Goal: Task Accomplishment & Management: Manage account settings

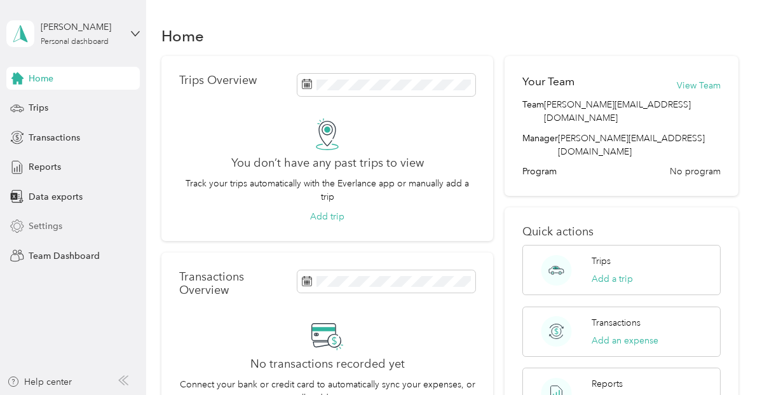
click at [48, 228] on span "Settings" at bounding box center [46, 225] width 34 height 13
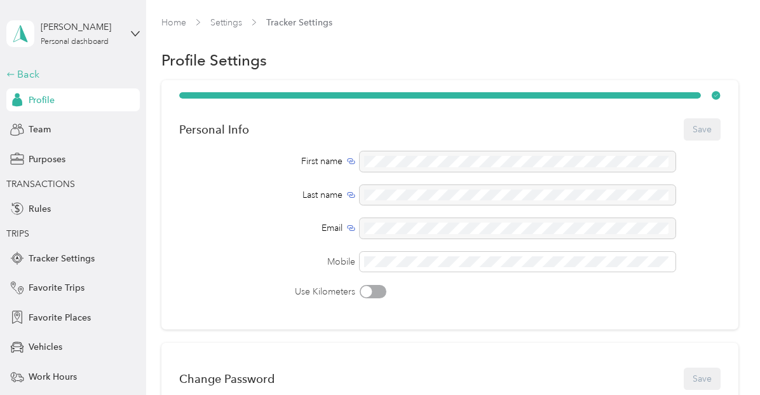
click at [28, 73] on div "Back" at bounding box center [69, 74] width 127 height 15
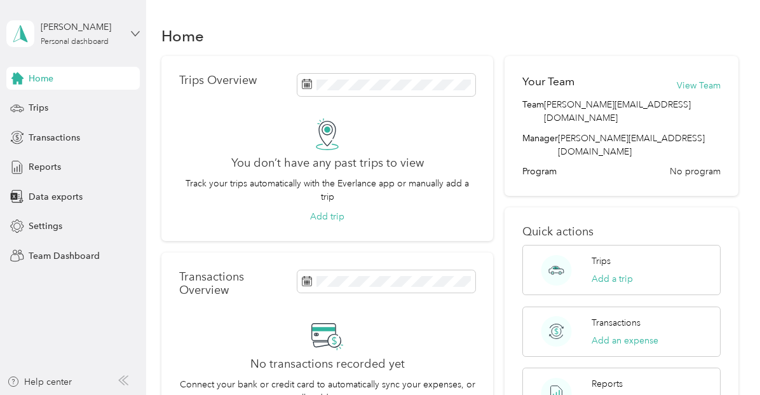
click at [135, 35] on icon at bounding box center [136, 33] width 8 height 4
click at [74, 95] on div "Team dashboard" at bounding box center [176, 97] width 322 height 22
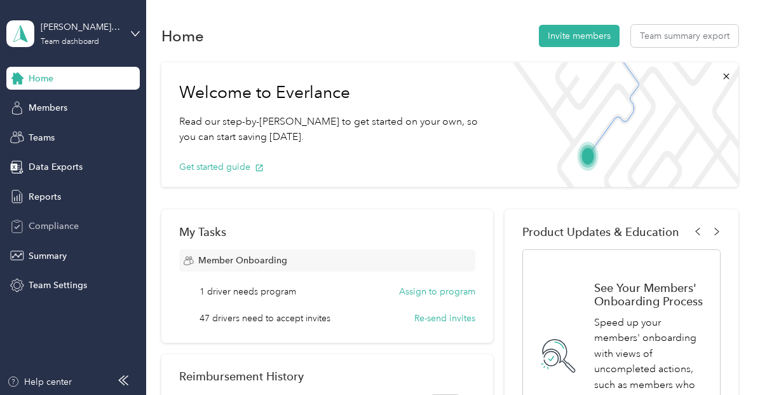
click at [54, 228] on span "Compliance" at bounding box center [54, 225] width 50 height 13
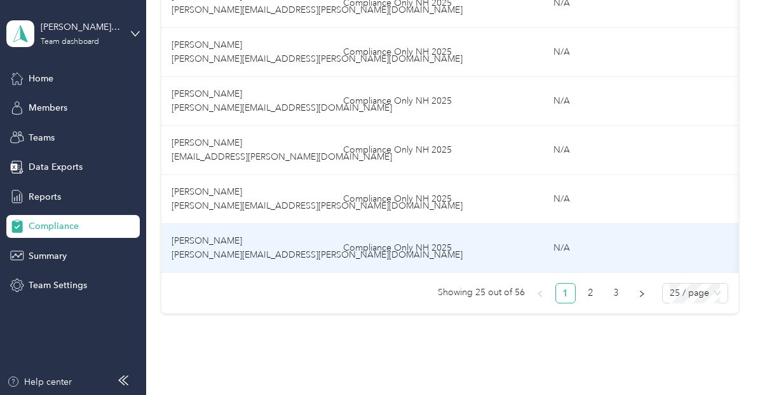
scroll to position [1234, 0]
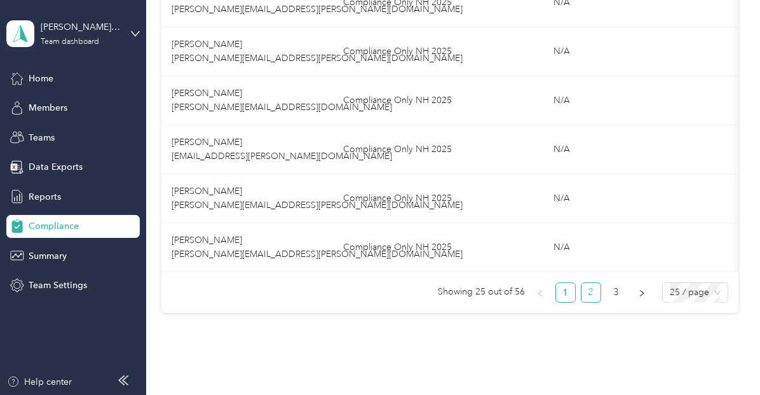
click at [582, 297] on link "2" at bounding box center [591, 292] width 19 height 19
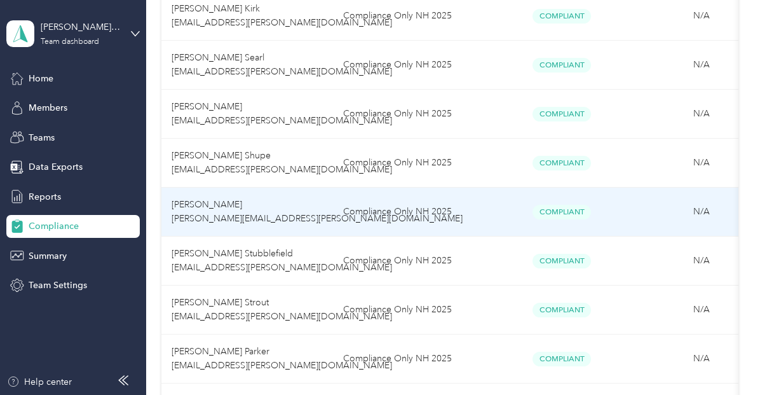
scroll to position [1277, 0]
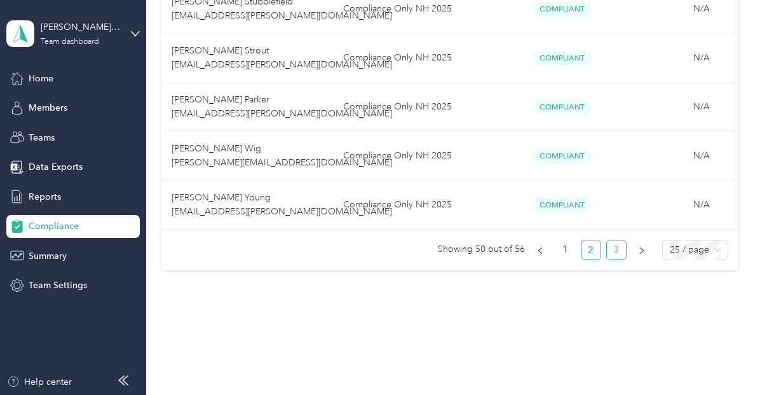
click at [615, 254] on link "3" at bounding box center [616, 249] width 19 height 19
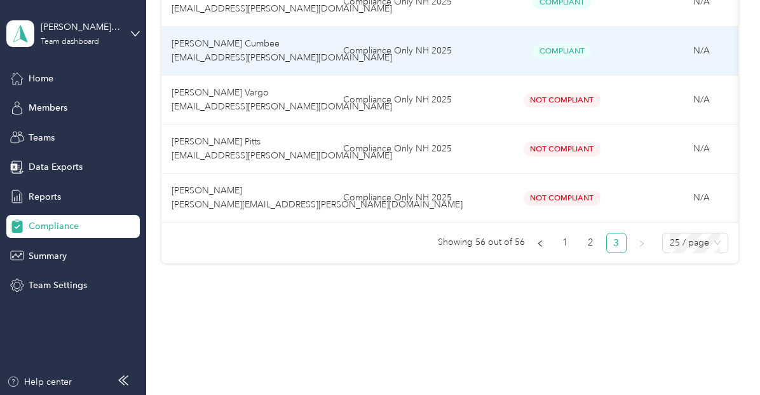
scroll to position [359, 0]
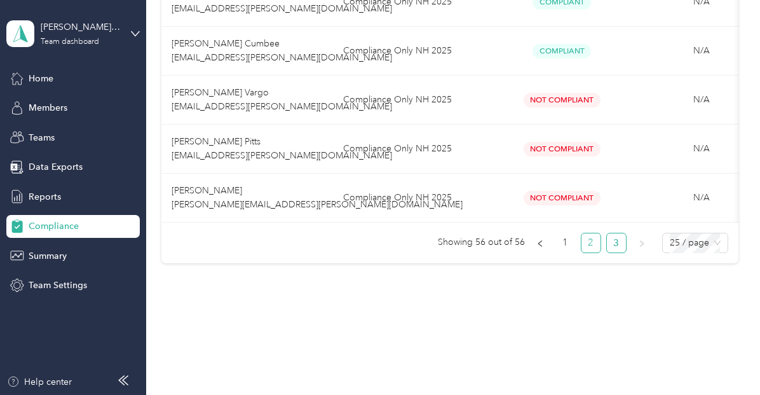
click at [590, 250] on link "2" at bounding box center [591, 242] width 19 height 19
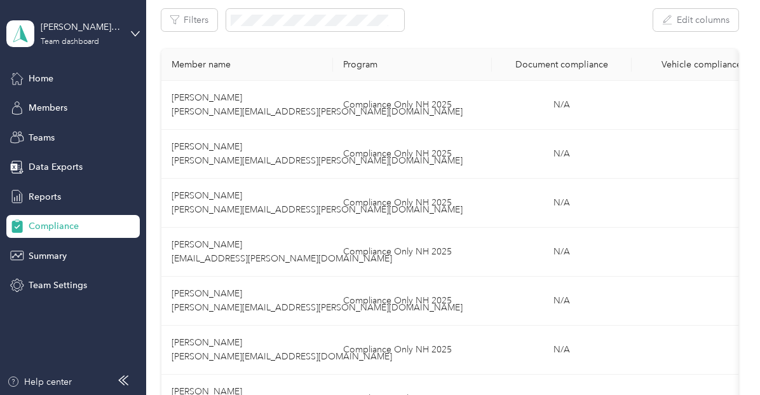
scroll to position [188, 0]
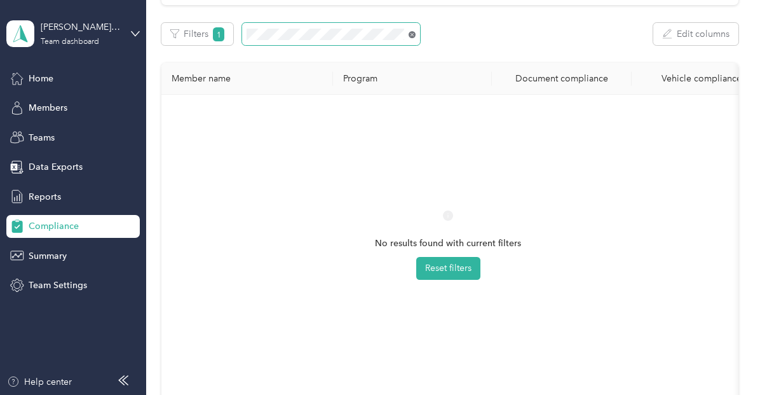
click at [414, 36] on icon at bounding box center [412, 34] width 7 height 7
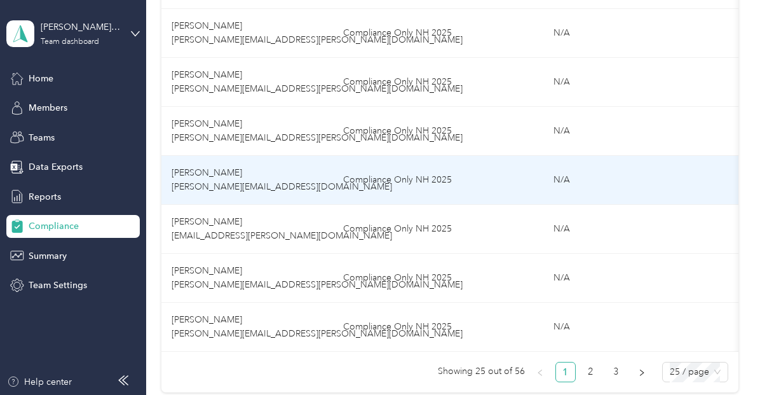
scroll to position [1163, 0]
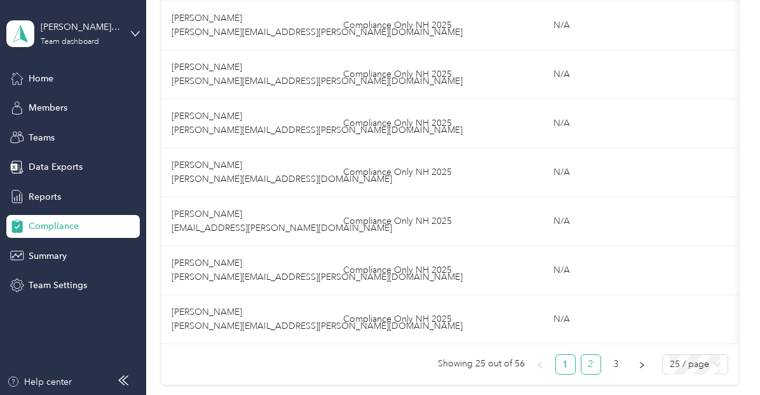
click at [586, 371] on link "2" at bounding box center [591, 364] width 19 height 19
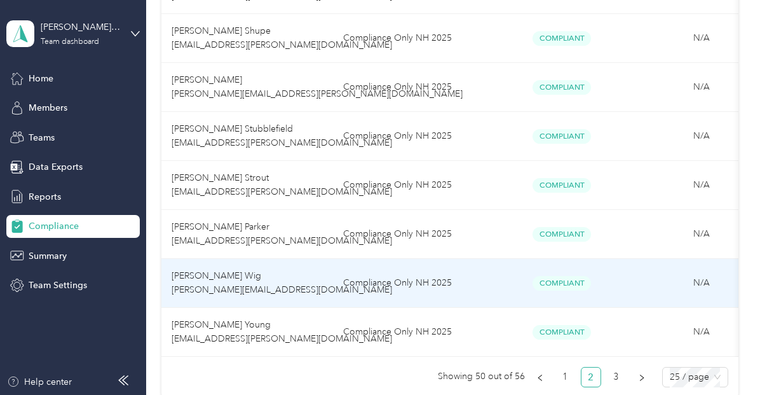
scroll to position [1152, 0]
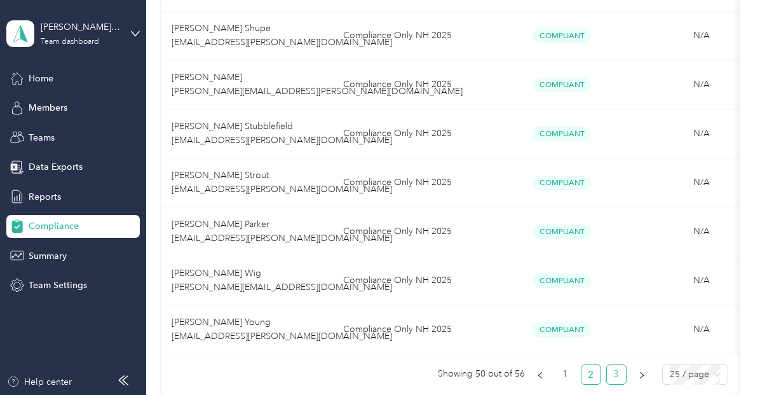
click at [614, 372] on link "3" at bounding box center [616, 374] width 19 height 19
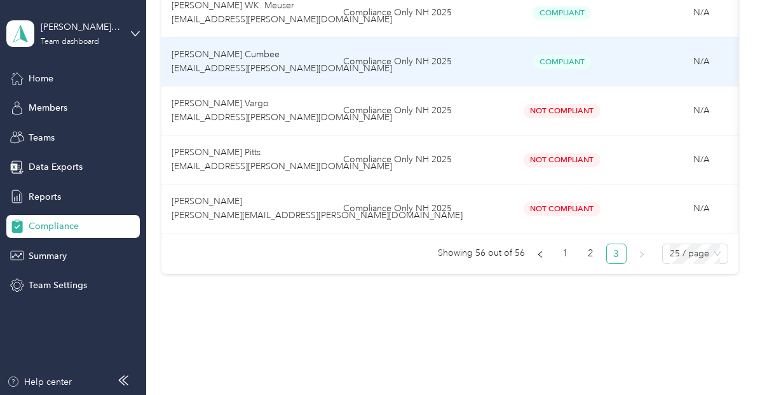
scroll to position [345, 0]
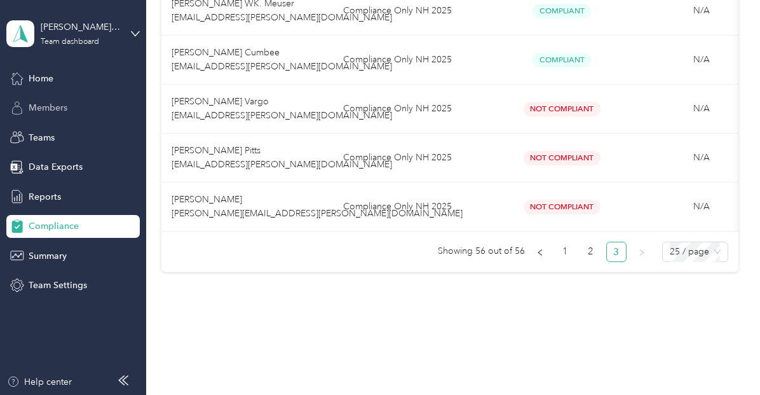
click at [58, 113] on span "Members" at bounding box center [48, 107] width 39 height 13
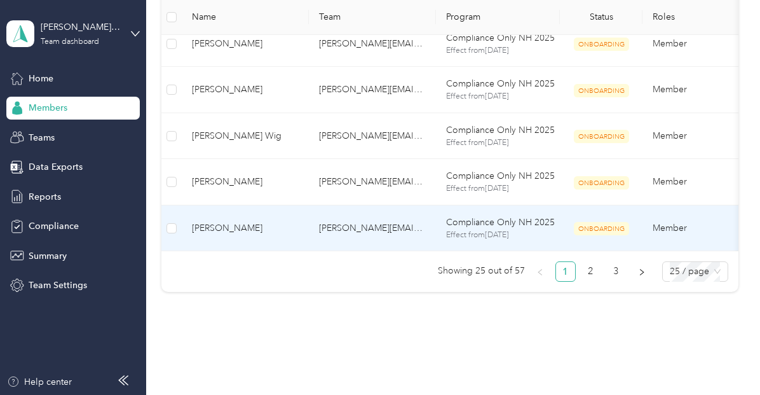
scroll to position [1118, 0]
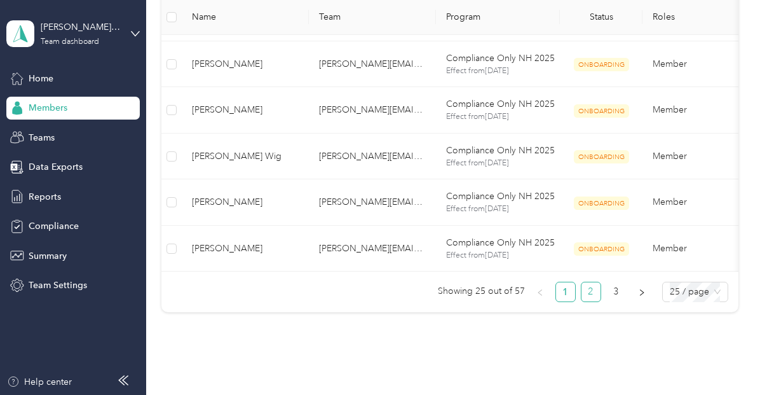
click at [591, 294] on link "2" at bounding box center [591, 291] width 19 height 19
click at [54, 135] on span "Teams" at bounding box center [42, 137] width 26 height 13
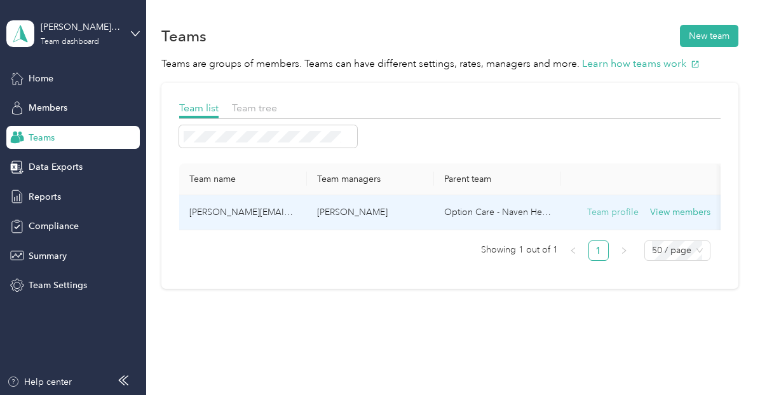
click at [605, 215] on button "Team profile" at bounding box center [612, 212] width 51 height 14
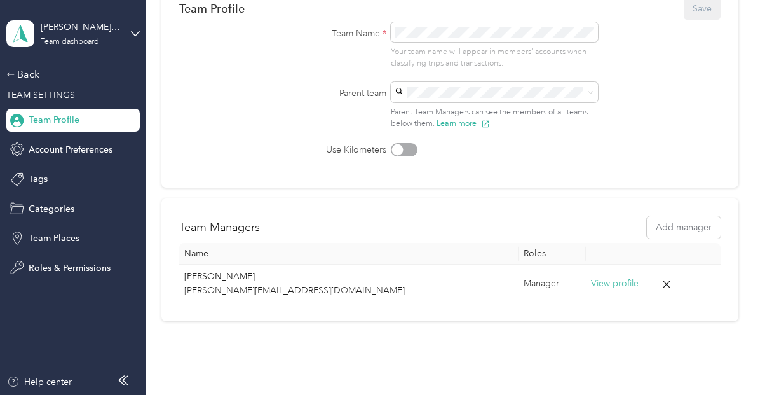
scroll to position [191, 0]
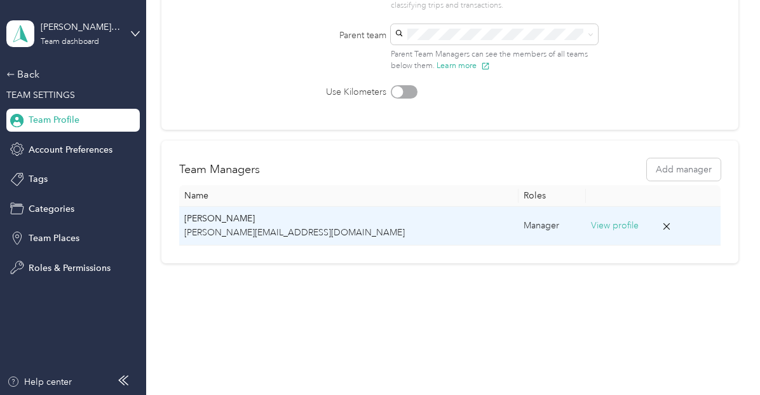
click at [591, 219] on button "View profile" at bounding box center [615, 226] width 48 height 14
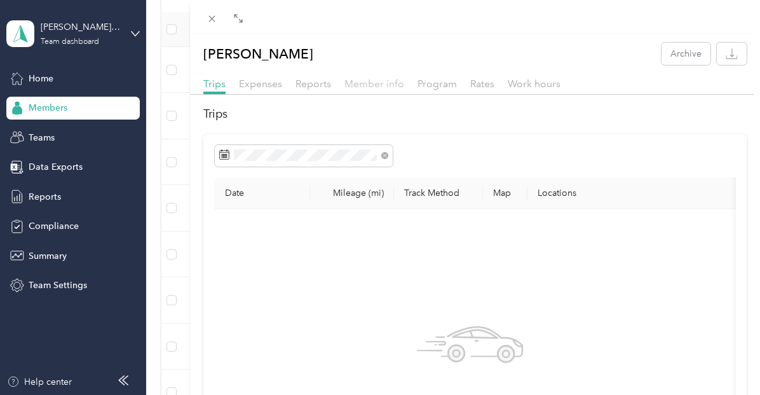
click at [363, 87] on span "Member info" at bounding box center [375, 84] width 60 height 12
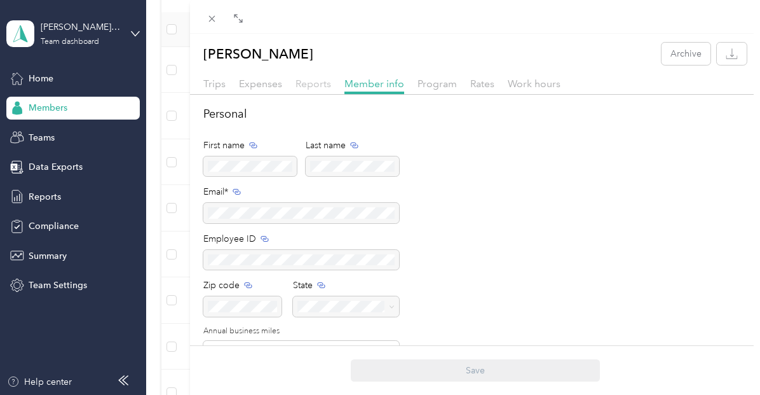
click at [315, 83] on span "Reports" at bounding box center [314, 84] width 36 height 12
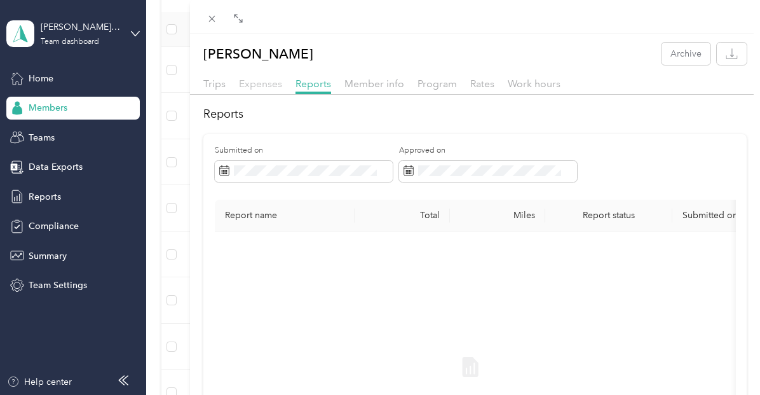
click at [269, 83] on span "Expenses" at bounding box center [260, 84] width 43 height 12
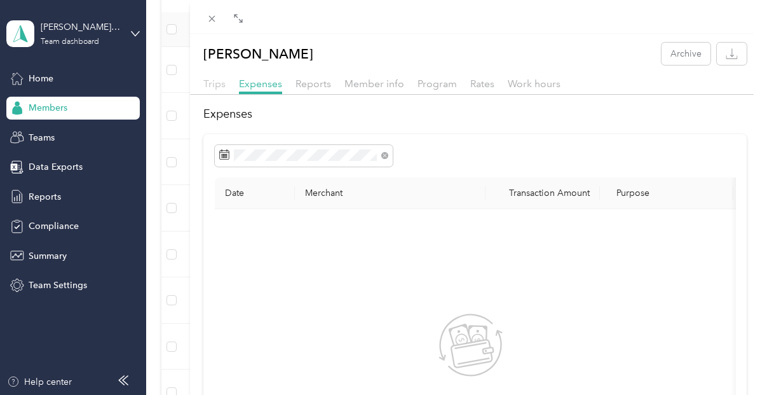
click at [217, 86] on span "Trips" at bounding box center [214, 84] width 22 height 12
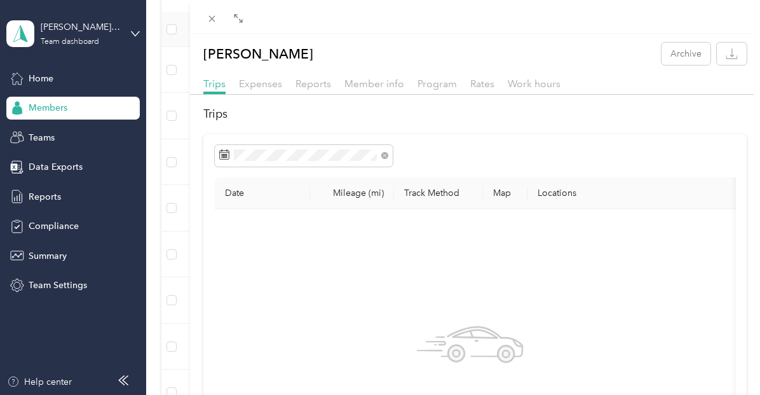
click at [50, 254] on div "Kay Kierspe Archive Trips Expenses Reports Member info Program Rates Work hours…" at bounding box center [380, 197] width 760 height 395
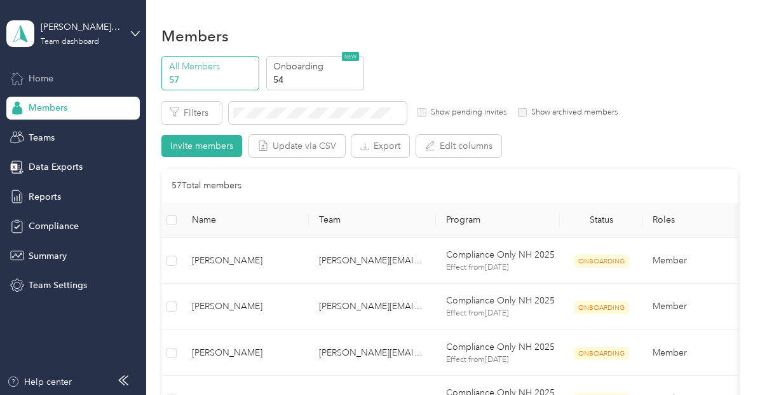
click at [48, 72] on span "Home" at bounding box center [41, 78] width 25 height 13
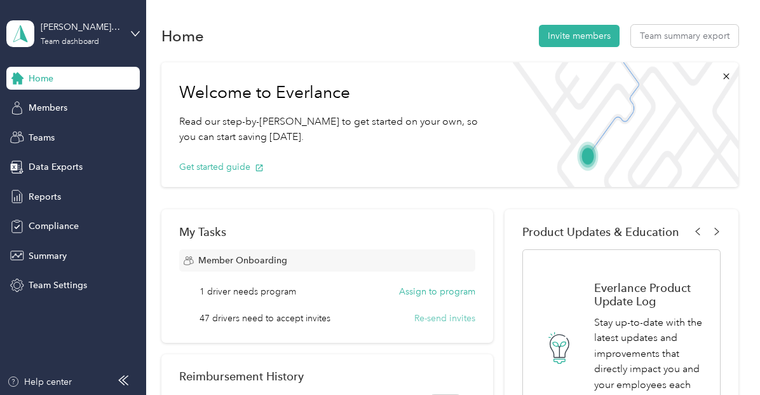
click at [445, 317] on button "Re-send invites" at bounding box center [444, 317] width 61 height 13
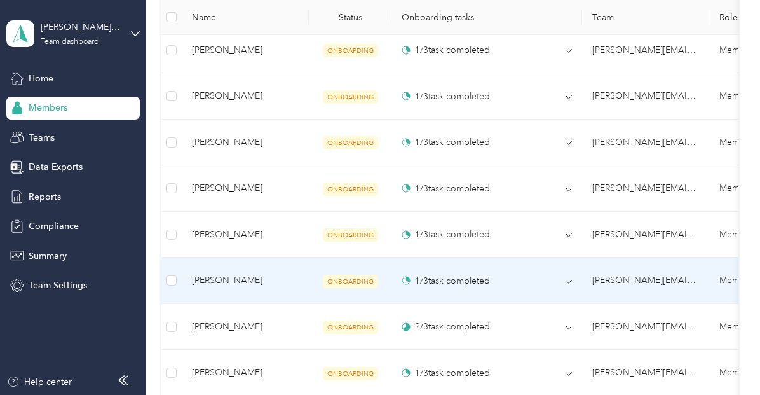
scroll to position [699, 0]
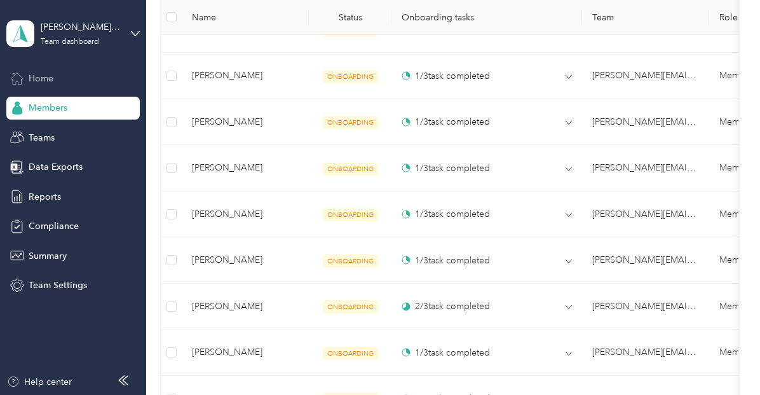
click at [44, 80] on span "Home" at bounding box center [41, 78] width 25 height 13
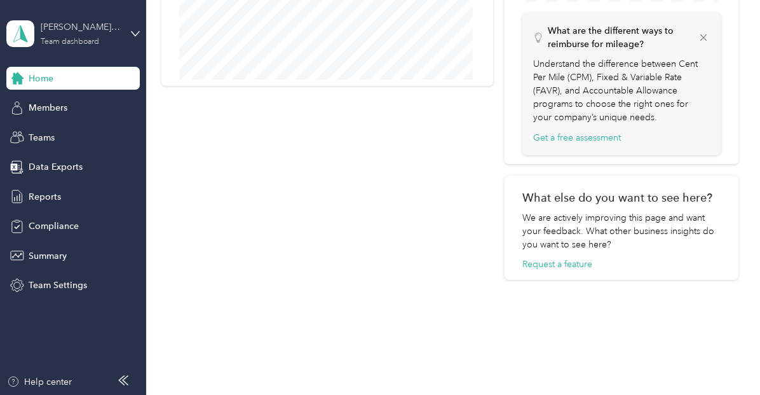
click at [62, 32] on div "[PERSON_NAME][EMAIL_ADDRESS][DOMAIN_NAME]" at bounding box center [80, 26] width 79 height 13
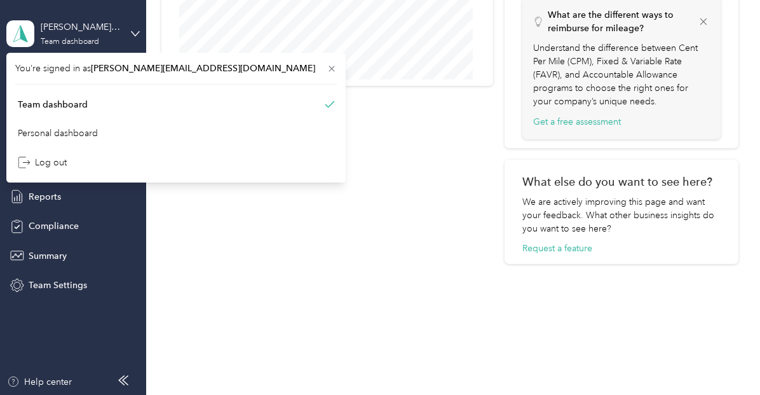
scroll to position [653, 0]
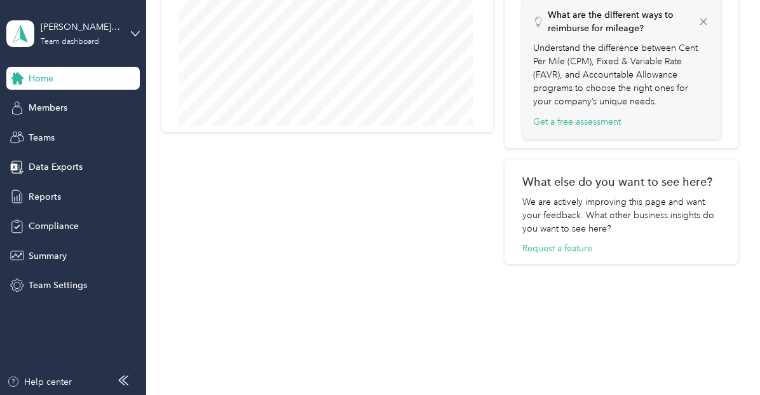
click at [702, 20] on icon at bounding box center [703, 21] width 11 height 11
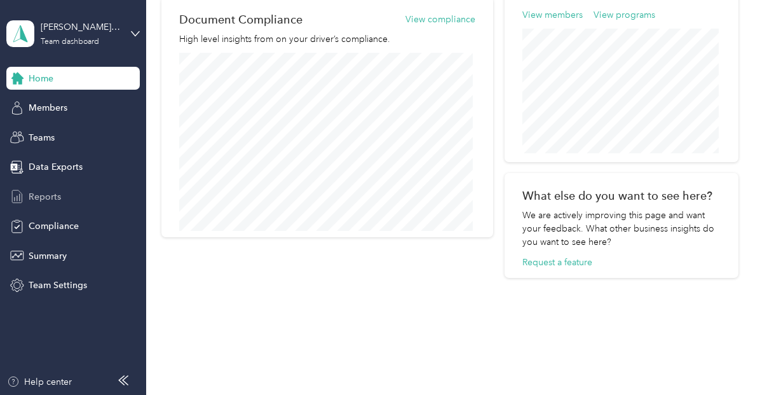
scroll to position [562, 0]
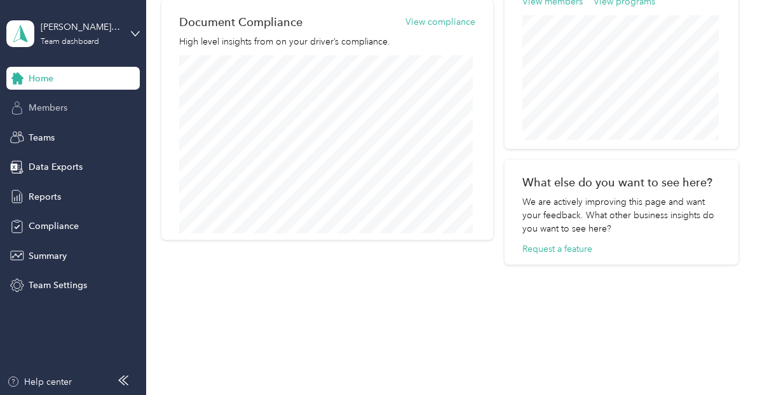
click at [45, 113] on span "Members" at bounding box center [48, 107] width 39 height 13
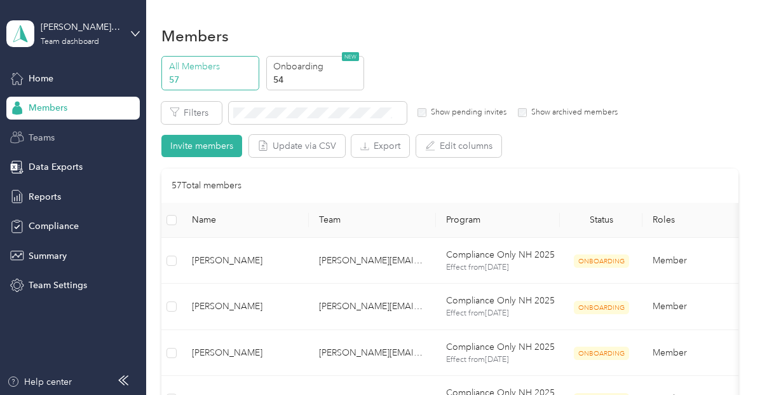
click at [66, 134] on div "Teams" at bounding box center [72, 137] width 133 height 23
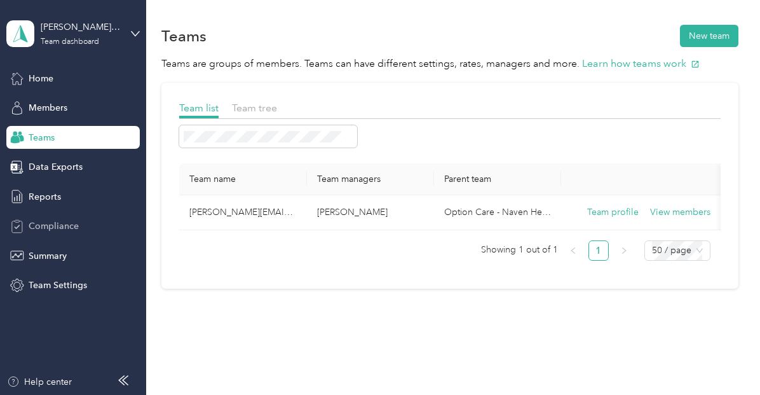
click at [60, 226] on span "Compliance" at bounding box center [54, 225] width 50 height 13
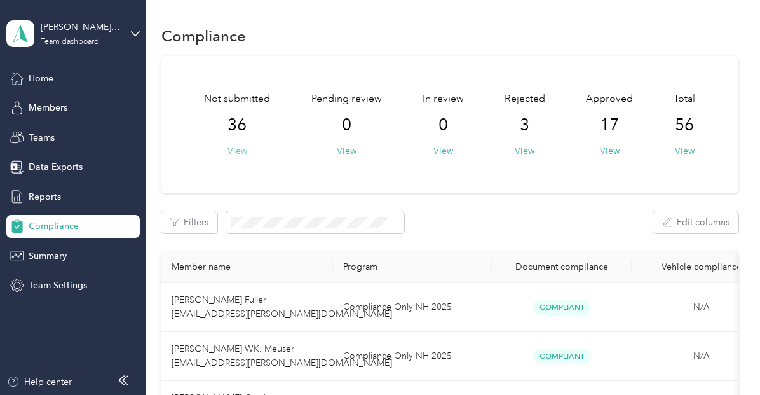
click at [237, 152] on button "View" at bounding box center [238, 150] width 20 height 13
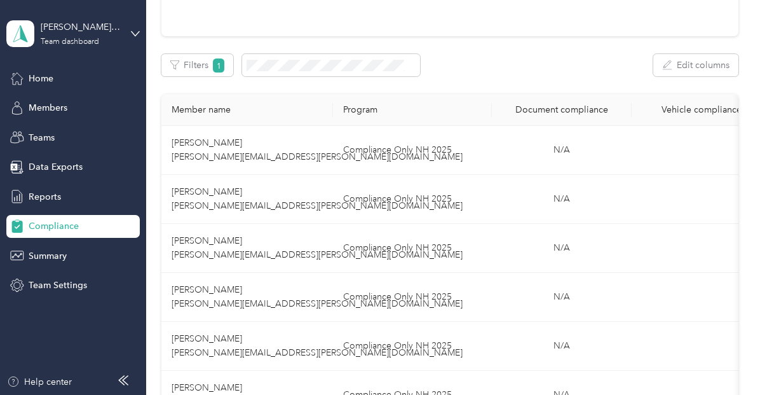
scroll to position [153, 0]
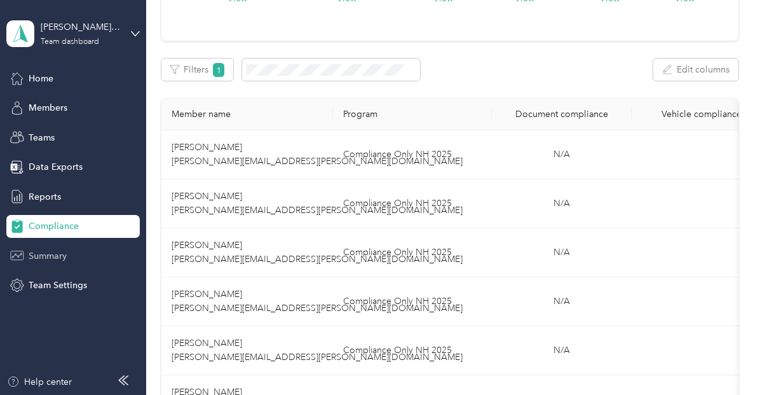
click at [66, 252] on span "Summary" at bounding box center [48, 255] width 38 height 13
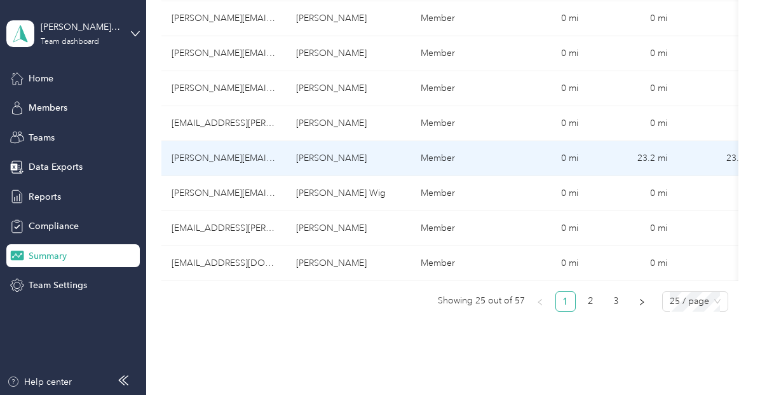
scroll to position [894, 0]
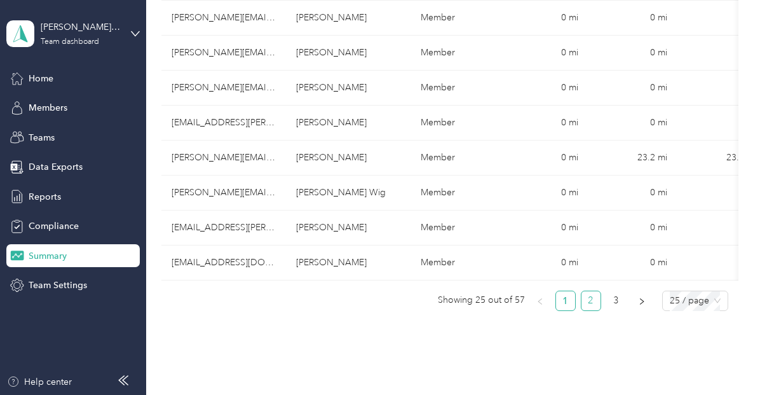
click at [591, 310] on link "2" at bounding box center [591, 300] width 19 height 19
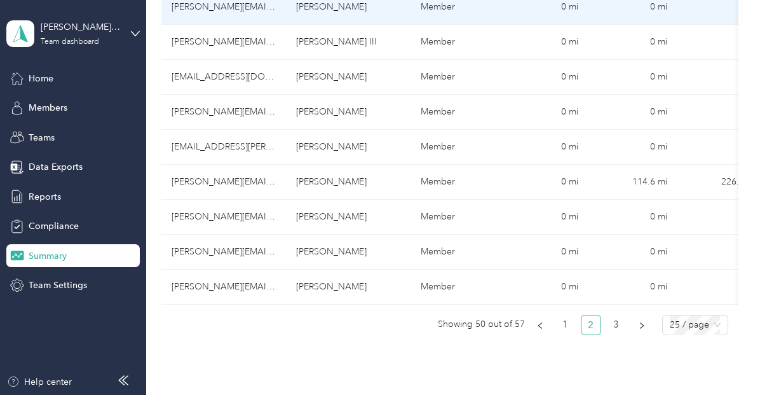
scroll to position [871, 0]
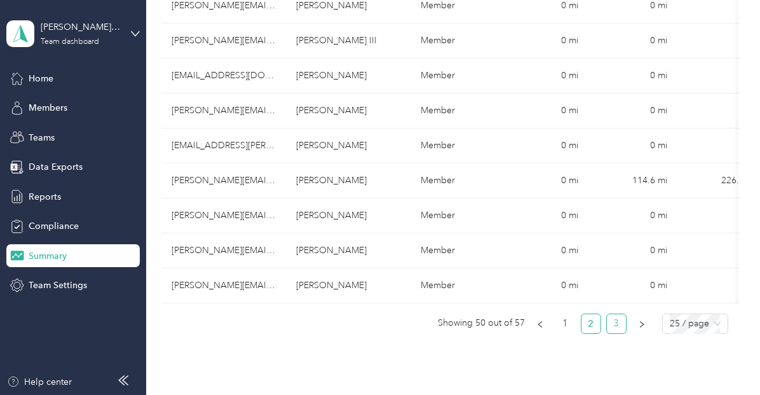
click at [617, 327] on link "3" at bounding box center [616, 323] width 19 height 19
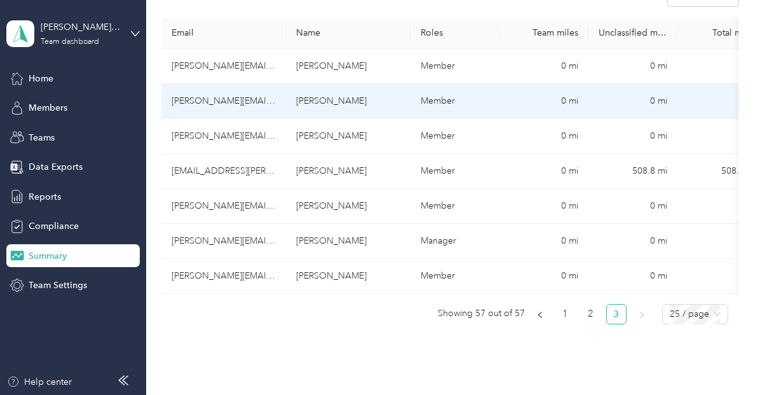
scroll to position [252, 0]
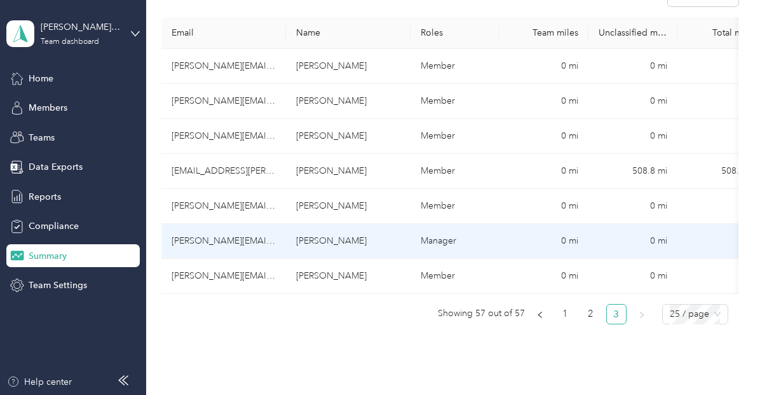
click at [236, 240] on td "[PERSON_NAME][EMAIL_ADDRESS][DOMAIN_NAME]" at bounding box center [223, 241] width 125 height 35
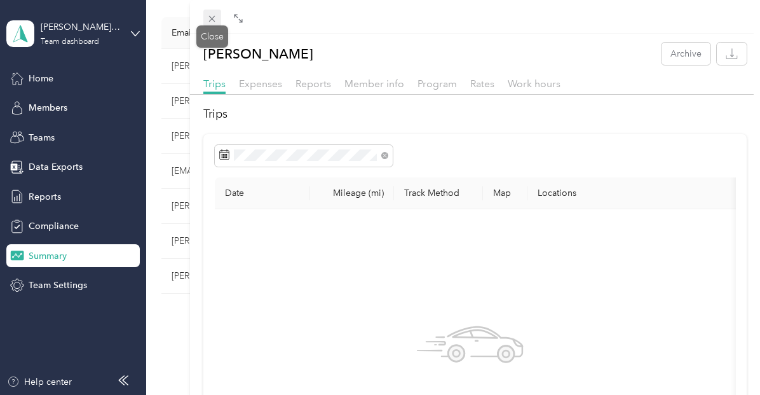
click at [217, 19] on icon at bounding box center [212, 18] width 11 height 11
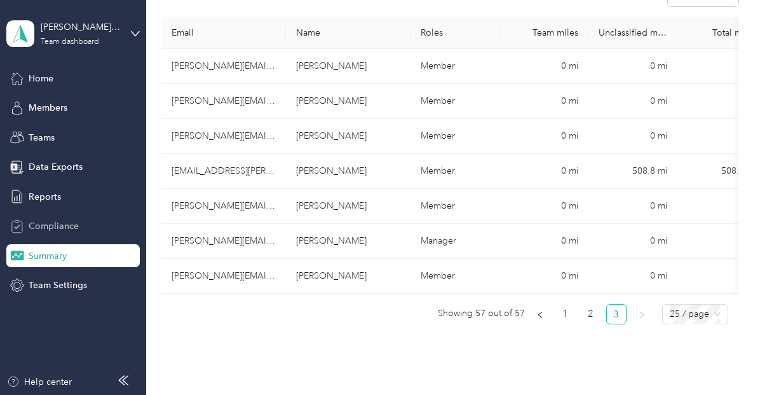
click at [62, 226] on span "Compliance" at bounding box center [54, 225] width 50 height 13
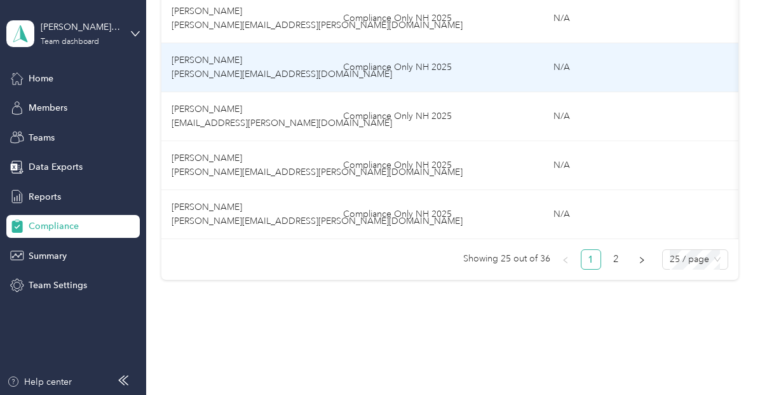
scroll to position [1269, 0]
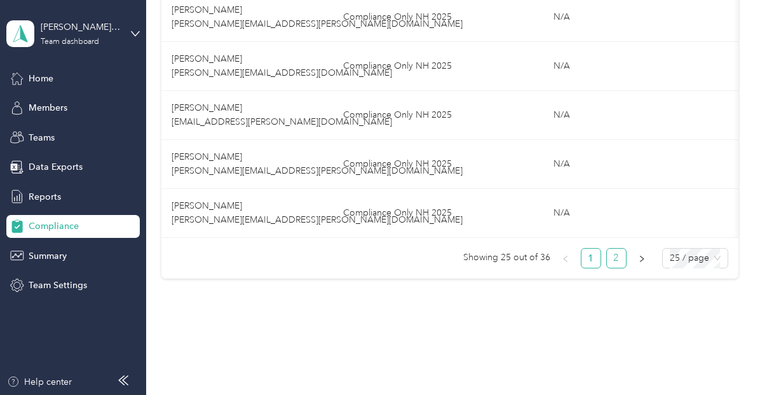
click at [617, 265] on link "2" at bounding box center [616, 258] width 19 height 19
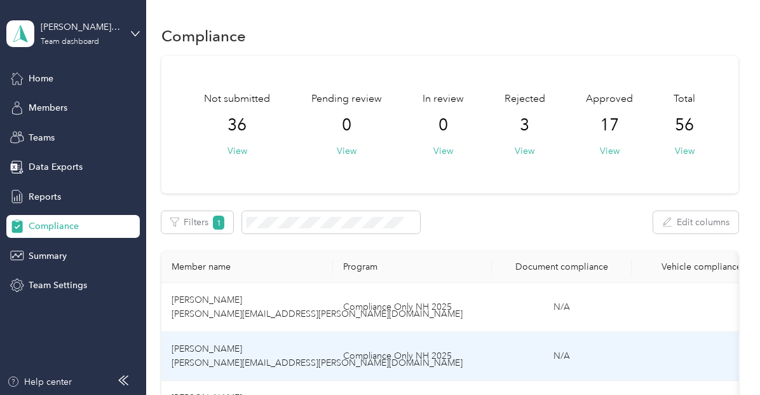
scroll to position [0, 132]
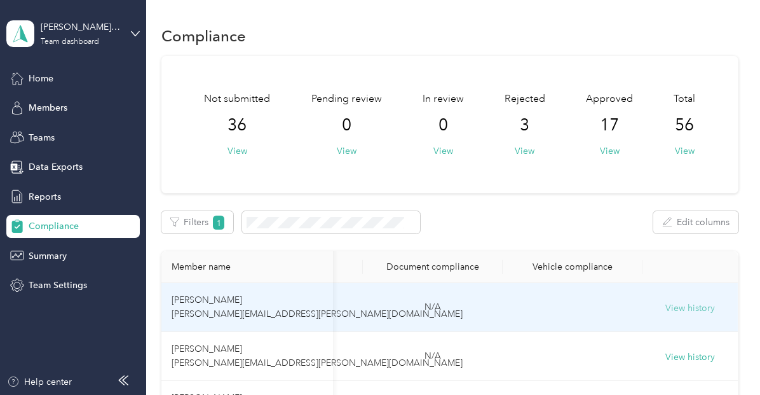
click at [699, 312] on button "View history" at bounding box center [691, 308] width 50 height 14
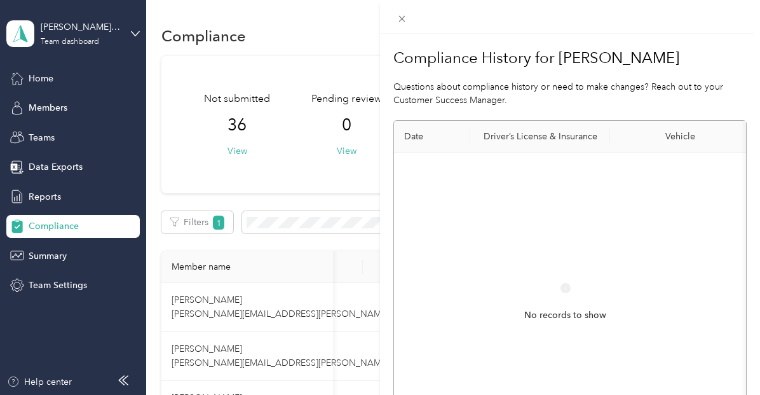
click at [74, 229] on div "Compliance History for Christin Darnell Questions about compliance history or n…" at bounding box center [380, 197] width 760 height 395
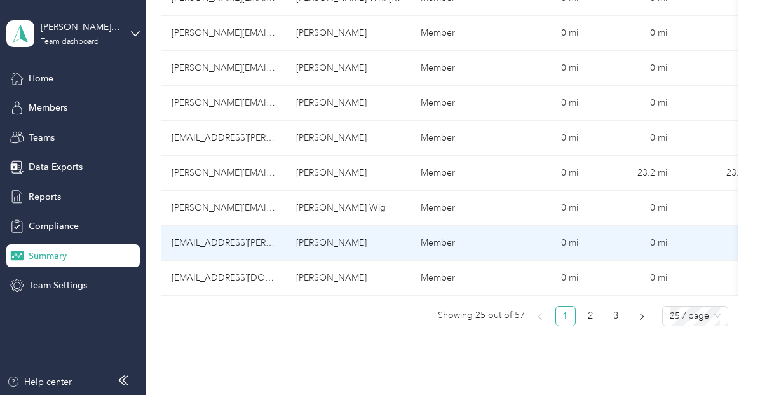
scroll to position [880, 0]
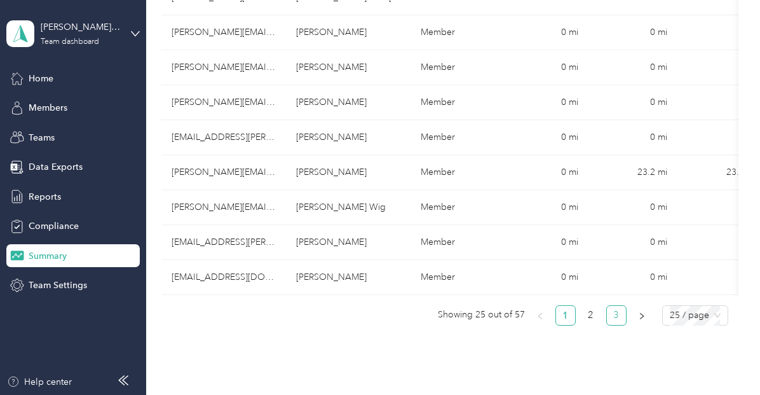
click at [611, 318] on link "3" at bounding box center [616, 315] width 19 height 19
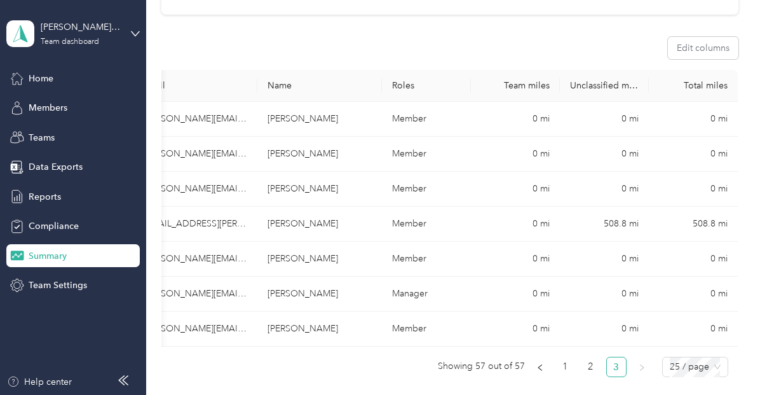
scroll to position [198, 0]
click at [51, 227] on span "Compliance" at bounding box center [54, 225] width 50 height 13
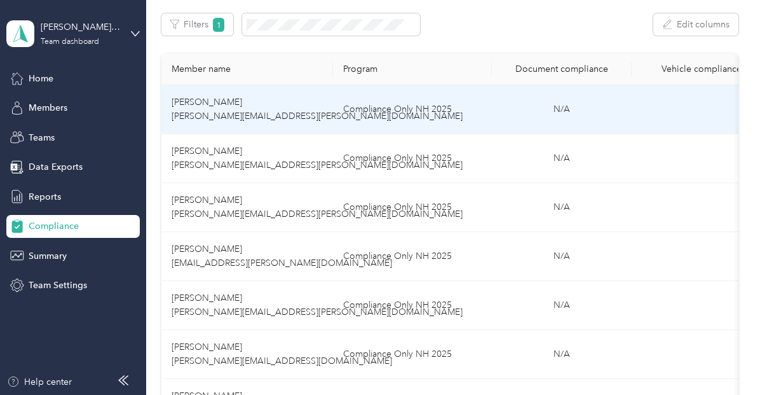
scroll to position [0, 132]
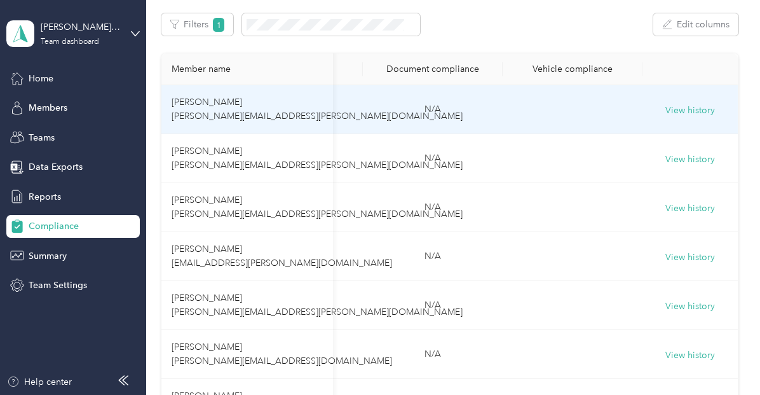
click at [683, 120] on td "View history" at bounding box center [690, 109] width 95 height 49
click at [685, 111] on button "View history" at bounding box center [691, 111] width 50 height 14
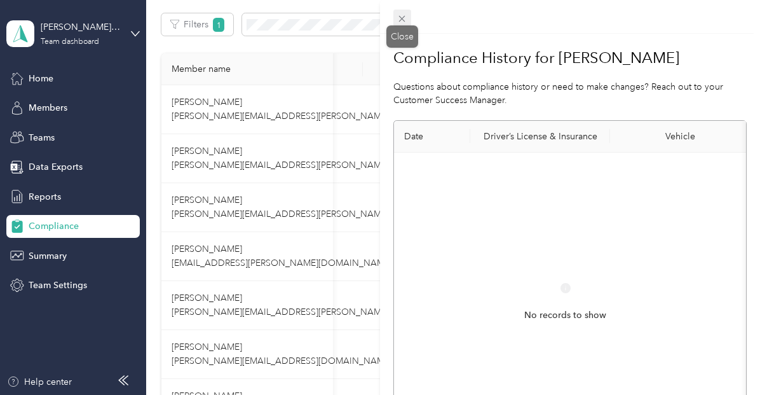
click at [399, 23] on icon at bounding box center [402, 18] width 11 height 11
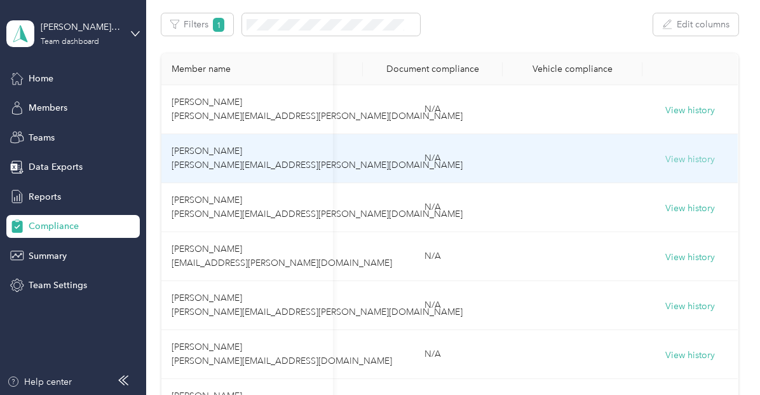
click at [683, 161] on button "View history" at bounding box center [691, 160] width 50 height 14
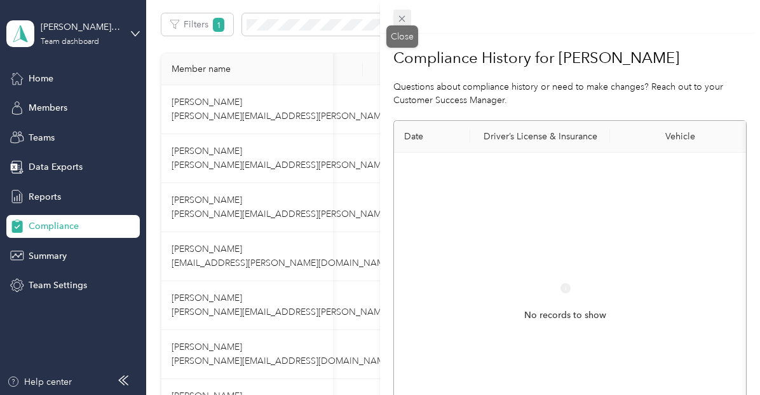
click at [403, 22] on icon at bounding box center [402, 18] width 11 height 11
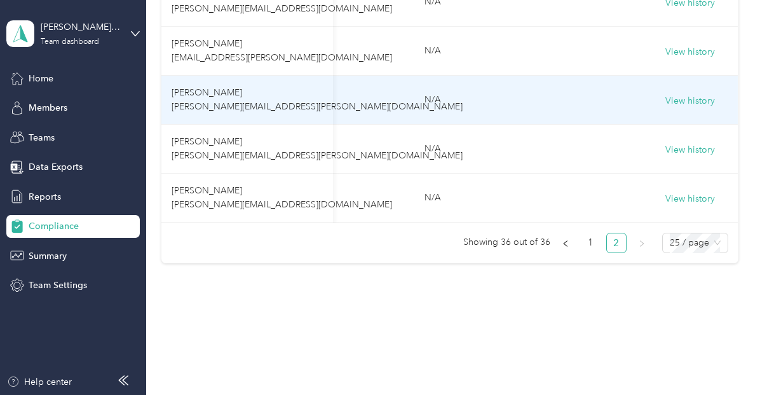
scroll to position [605, 0]
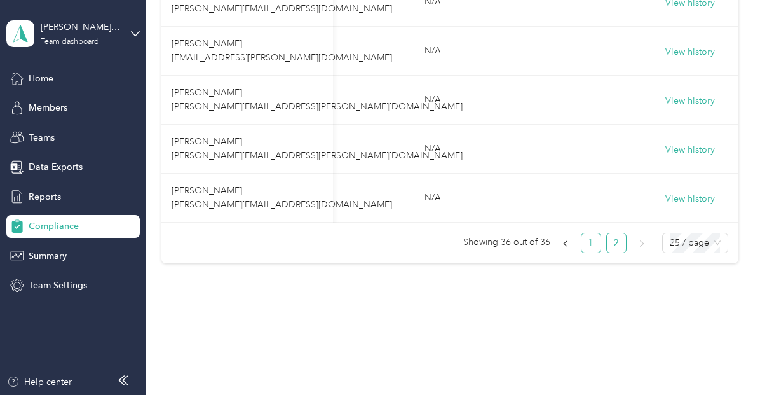
click at [594, 243] on link "1" at bounding box center [591, 242] width 19 height 19
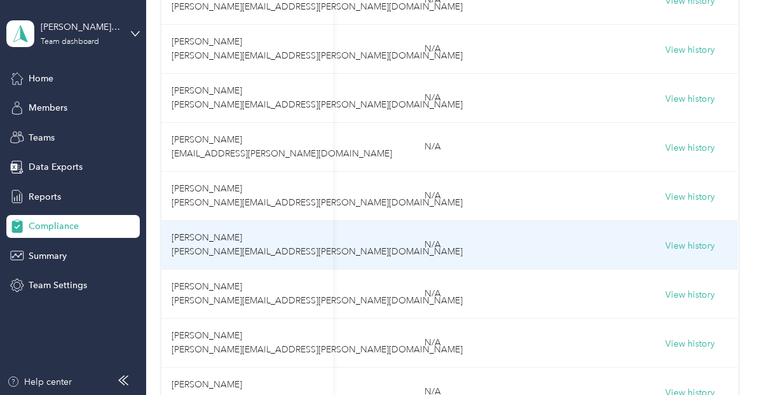
scroll to position [942, 0]
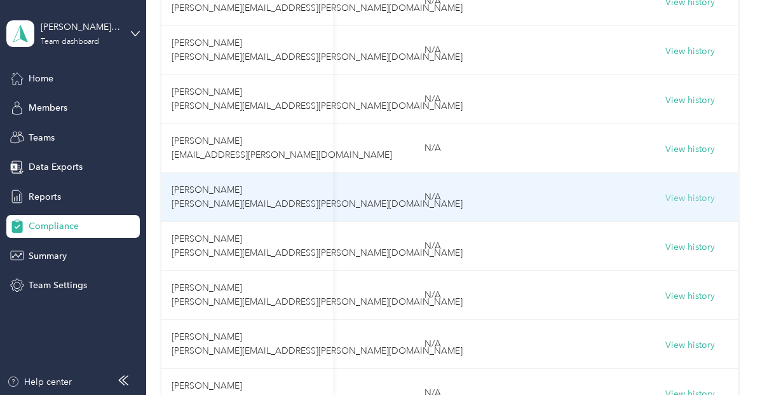
click at [692, 197] on button "View history" at bounding box center [691, 198] width 50 height 14
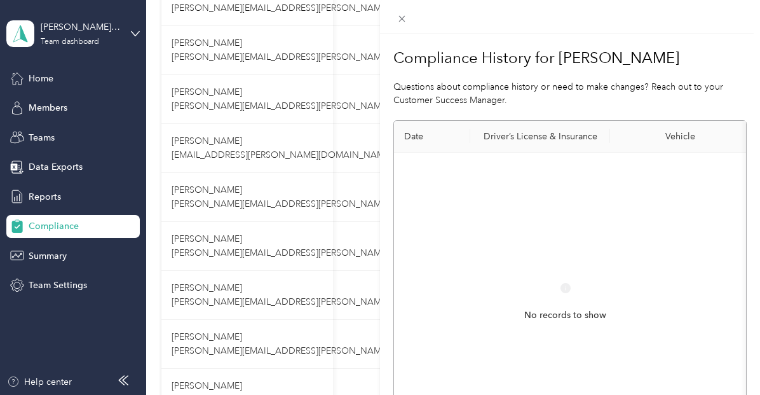
click at [38, 74] on div "Compliance History for Kimberly Hearn Questions about compliance history or nee…" at bounding box center [380, 197] width 760 height 395
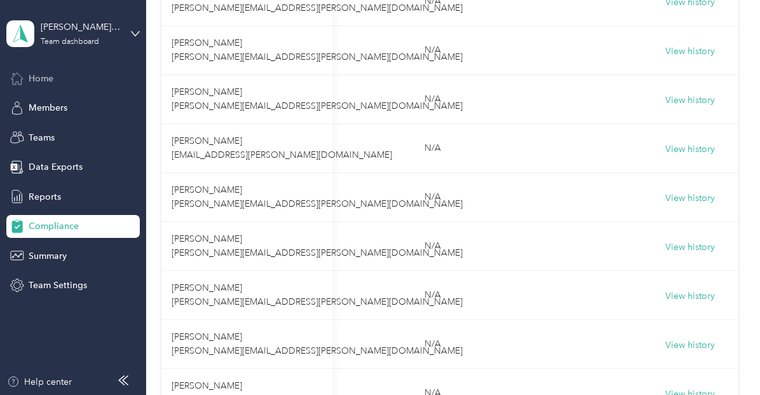
click at [38, 76] on span "Home" at bounding box center [41, 78] width 25 height 13
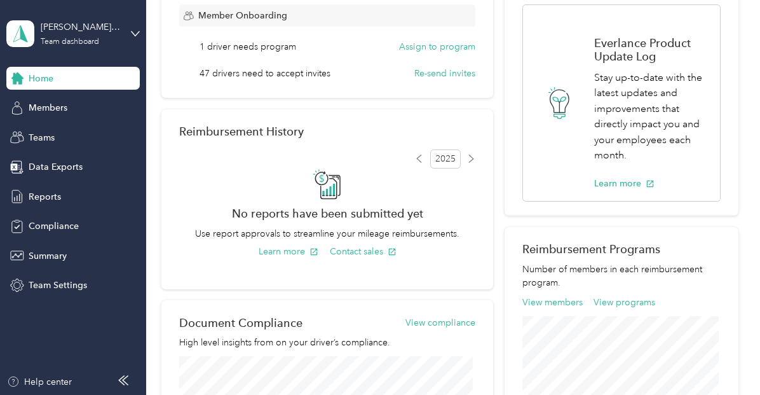
scroll to position [244, 0]
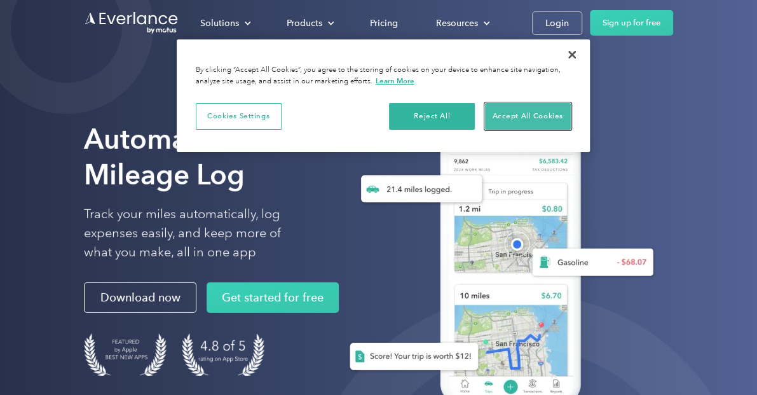
click at [528, 116] on button "Accept All Cookies" at bounding box center [528, 116] width 86 height 27
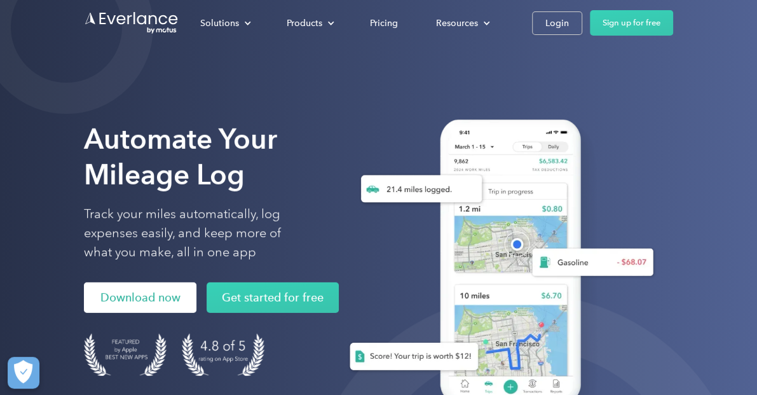
click at [149, 296] on link "Download now" at bounding box center [140, 297] width 113 height 31
click at [167, 301] on link "Download now" at bounding box center [140, 297] width 113 height 31
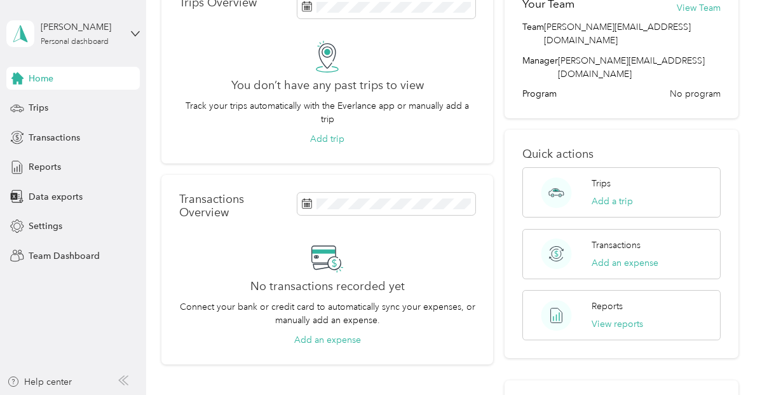
scroll to position [76, 0]
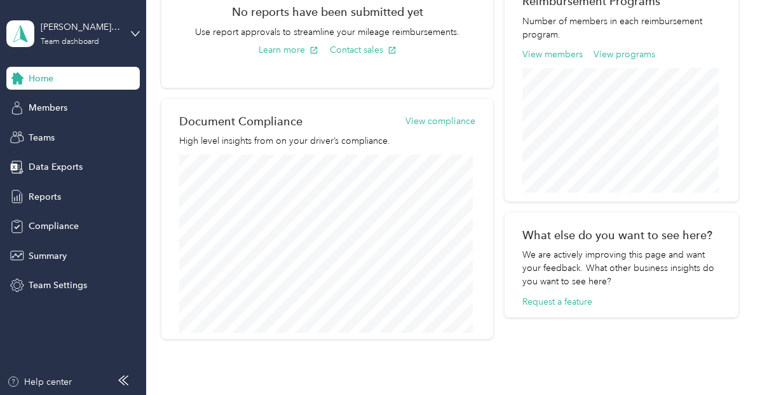
scroll to position [439, 0]
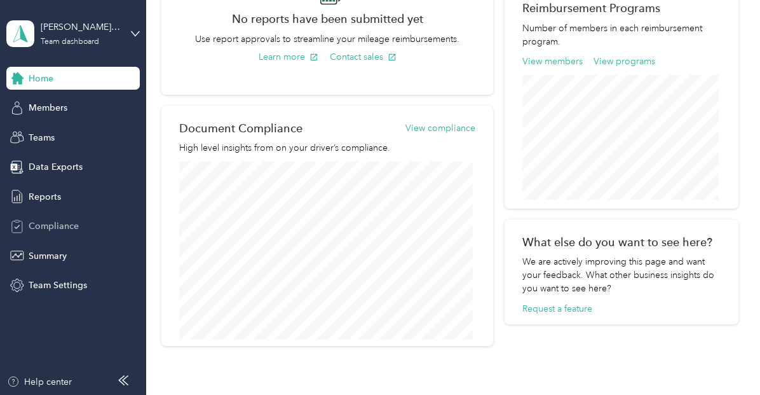
click at [60, 223] on span "Compliance" at bounding box center [54, 225] width 50 height 13
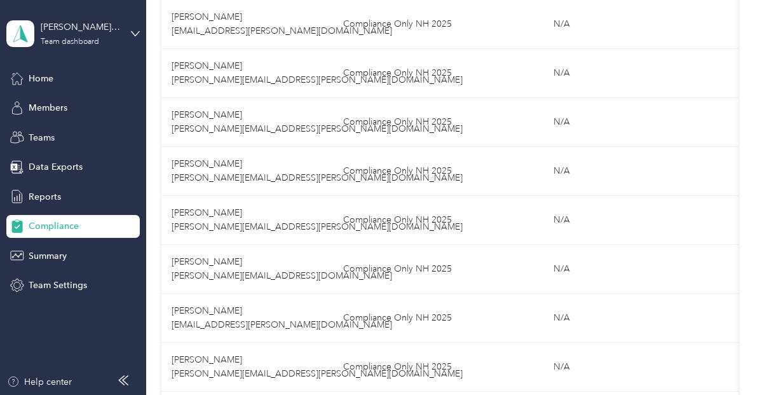
scroll to position [1288, 0]
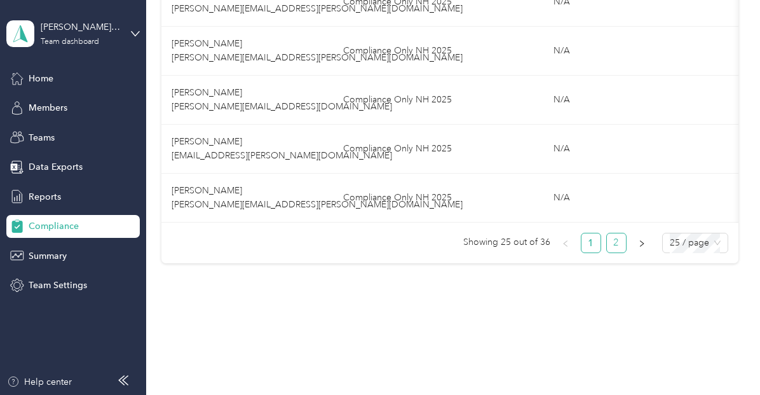
click at [610, 247] on link "2" at bounding box center [616, 242] width 19 height 19
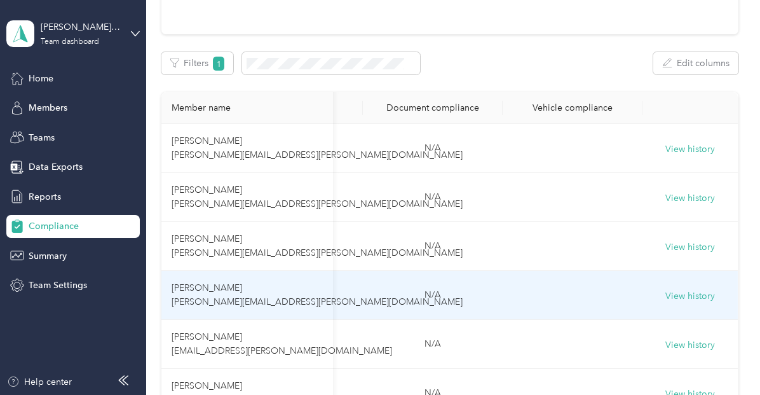
scroll to position [160, 0]
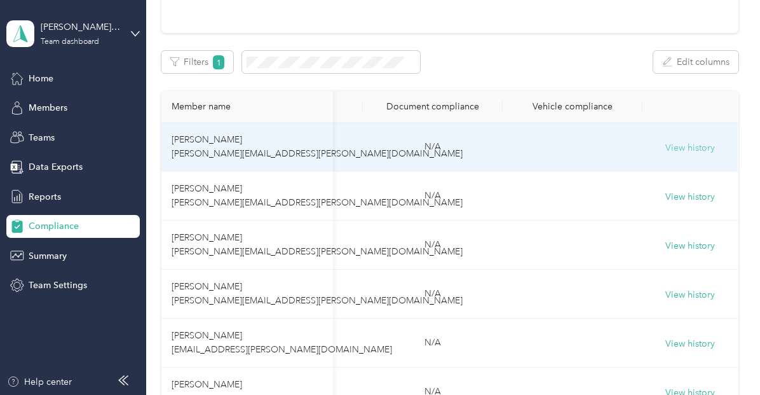
click at [686, 146] on button "View history" at bounding box center [691, 148] width 50 height 14
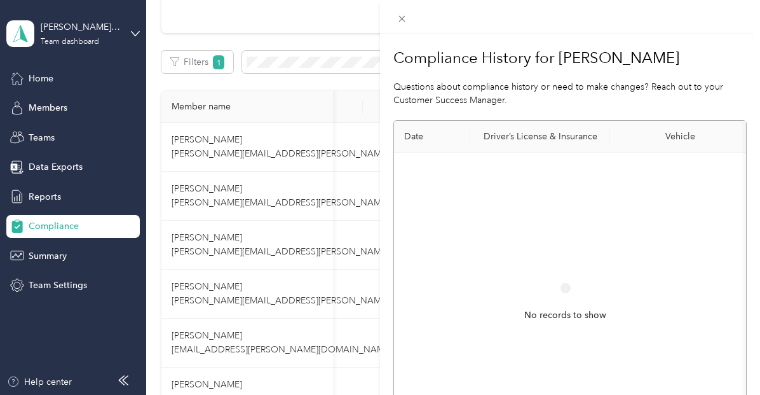
scroll to position [164, 0]
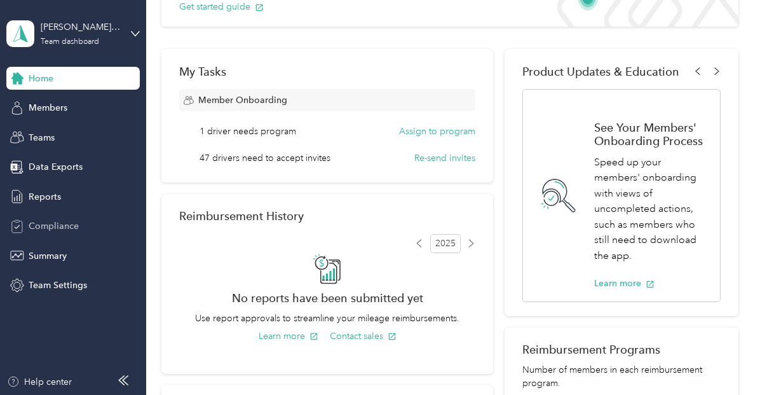
click at [40, 221] on span "Compliance" at bounding box center [54, 225] width 50 height 13
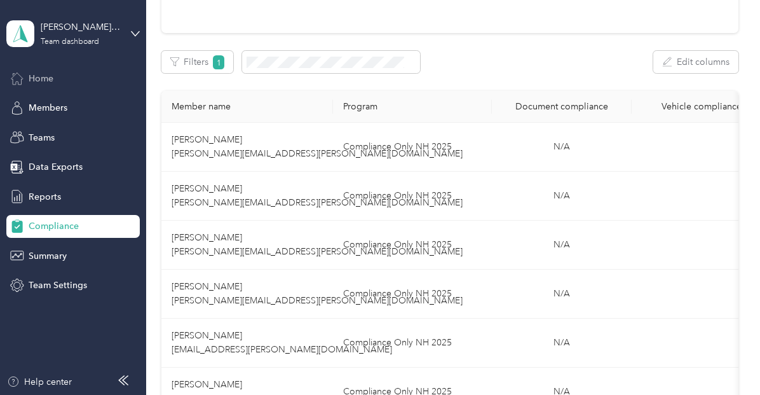
click at [49, 79] on span "Home" at bounding box center [41, 78] width 25 height 13
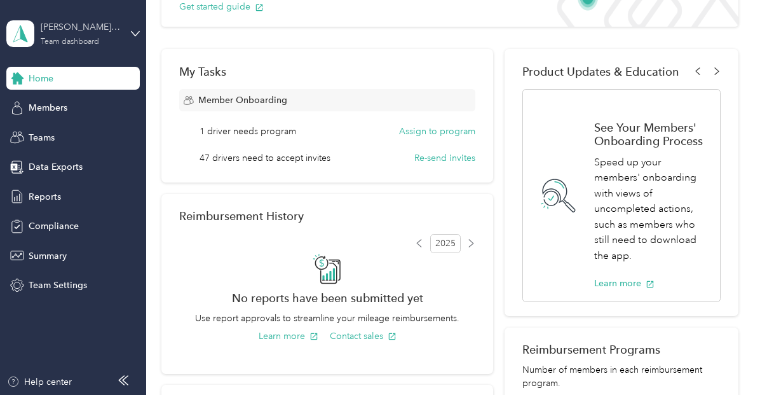
click at [65, 31] on div "[PERSON_NAME][EMAIL_ADDRESS][DOMAIN_NAME]" at bounding box center [80, 26] width 79 height 13
click at [58, 100] on div "Team dashboard" at bounding box center [53, 96] width 70 height 13
